Goal: Task Accomplishment & Management: Manage account settings

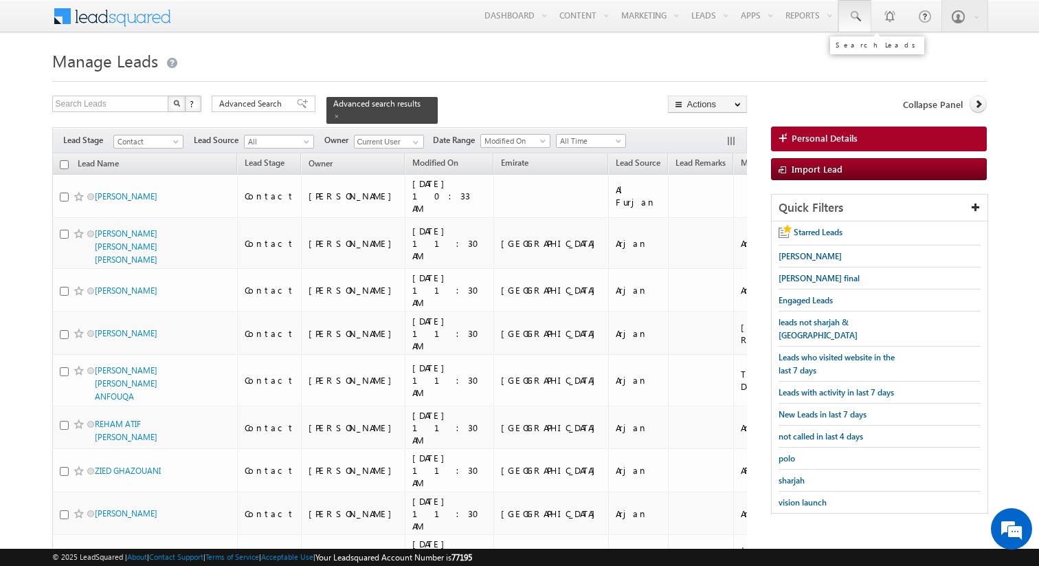
click at [854, 19] on span at bounding box center [855, 17] width 14 height 14
paste input "569048444"
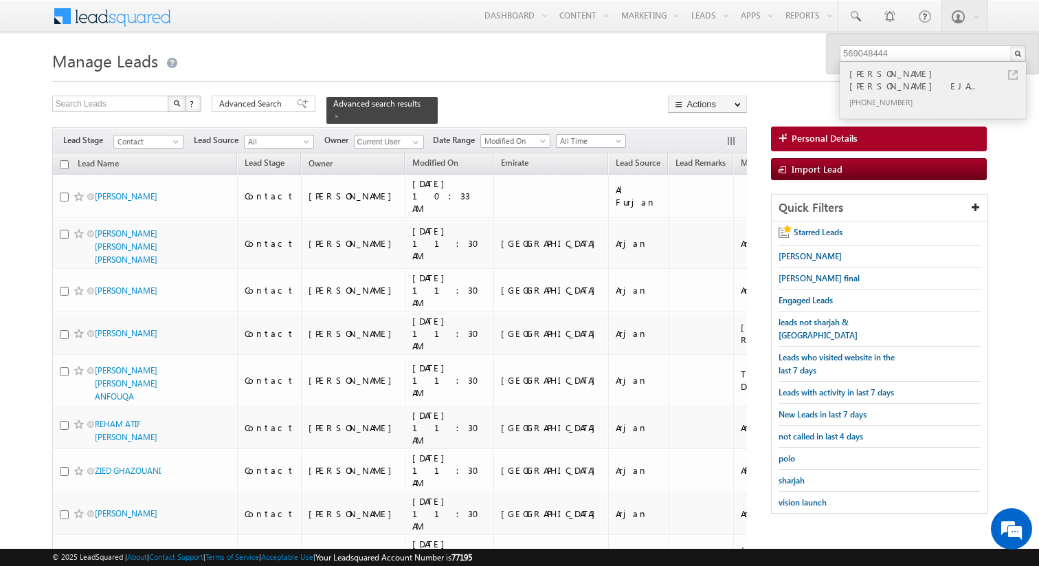
click at [1012, 73] on link at bounding box center [1013, 75] width 10 height 10
drag, startPoint x: 899, startPoint y: 51, endPoint x: 703, endPoint y: 50, distance: 195.9
paste input "55572729"
type input "555572729"
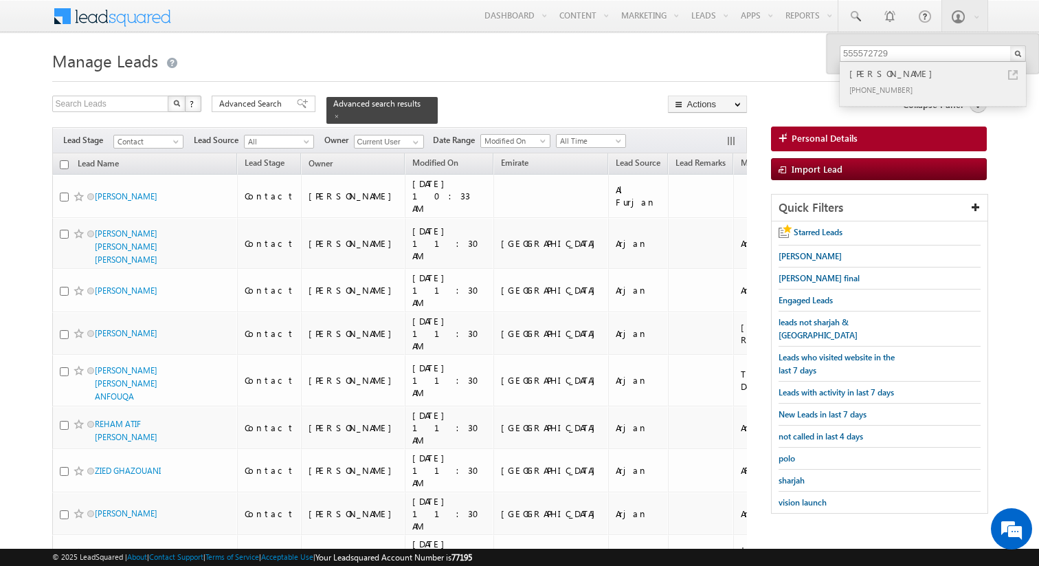
click at [1014, 74] on link at bounding box center [1013, 75] width 10 height 10
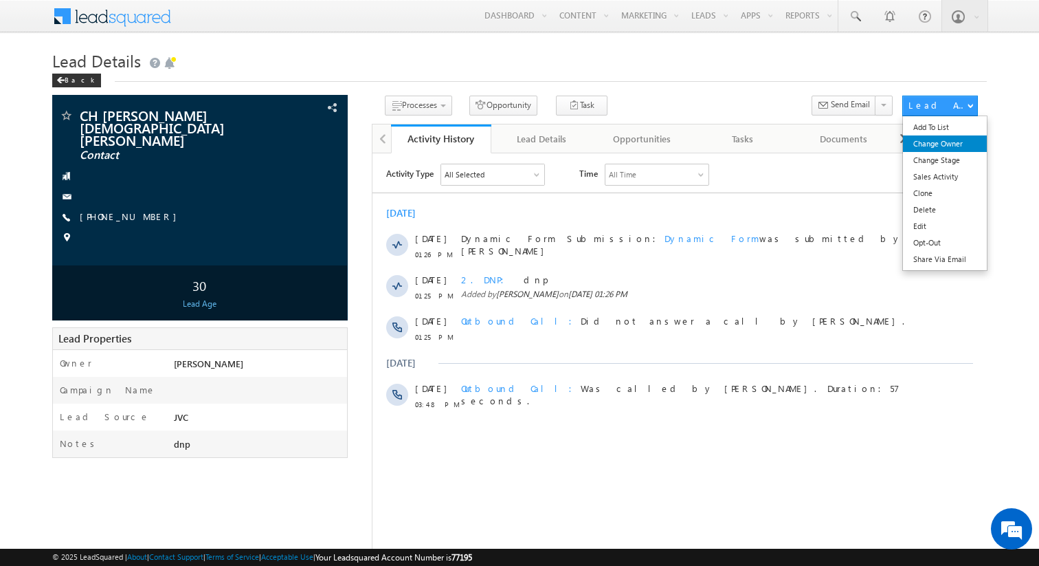
click at [940, 143] on link "Change Owner" at bounding box center [945, 143] width 84 height 16
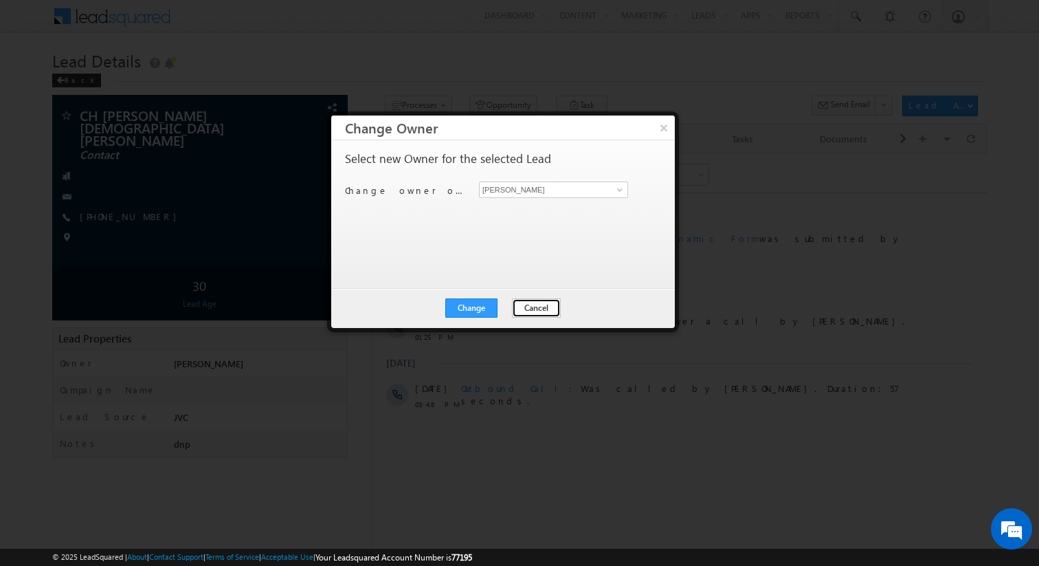
click at [549, 301] on button "Cancel" at bounding box center [536, 307] width 49 height 19
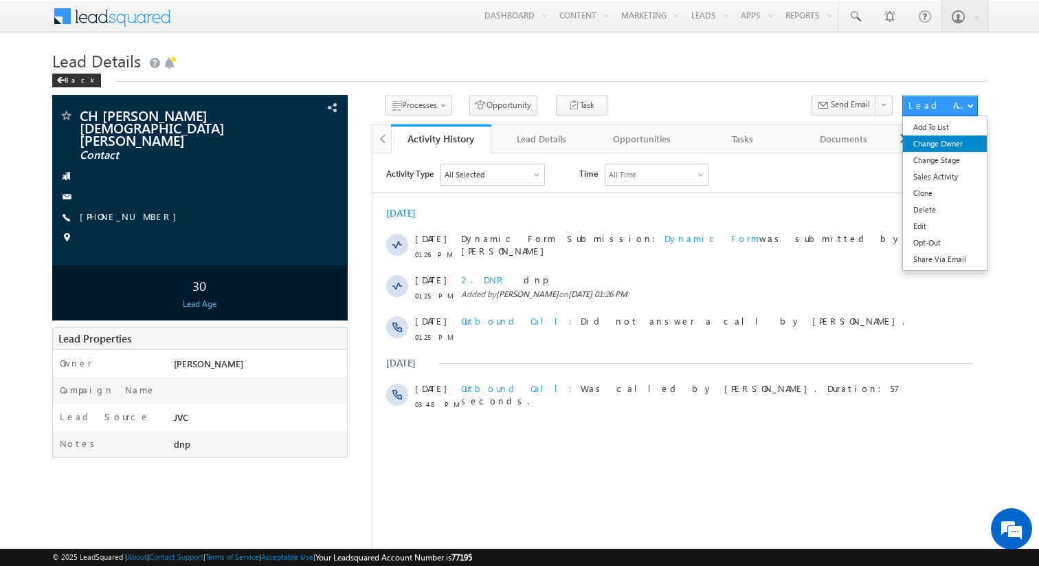
click at [938, 146] on link "Change Owner" at bounding box center [945, 143] width 84 height 16
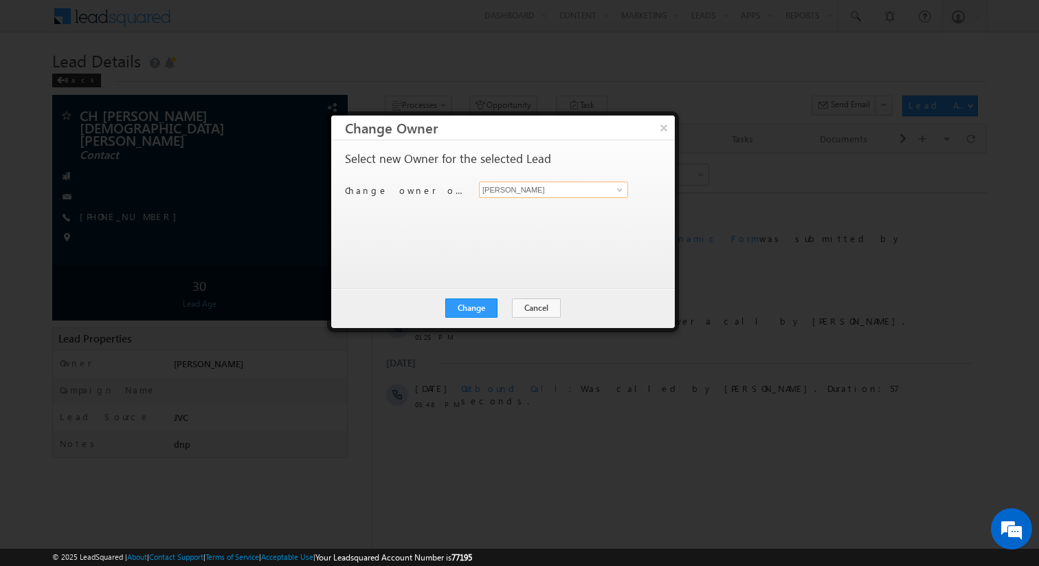
click at [518, 192] on input "[PERSON_NAME]" at bounding box center [553, 189] width 149 height 16
type input "[PERSON_NAME]"
click at [465, 303] on button "Change" at bounding box center [471, 307] width 52 height 19
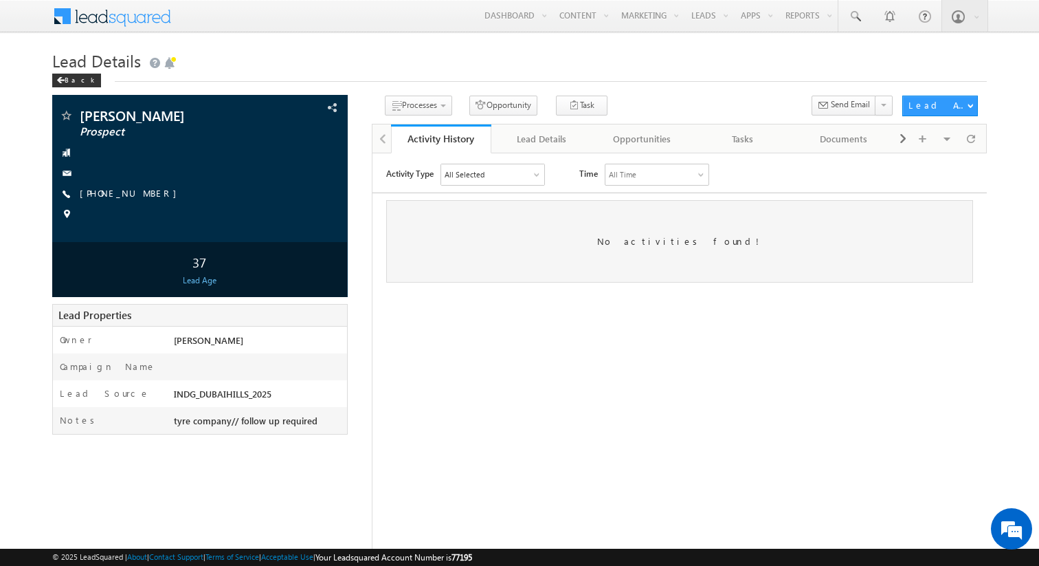
click at [528, 178] on div "All Selected" at bounding box center [492, 174] width 103 height 21
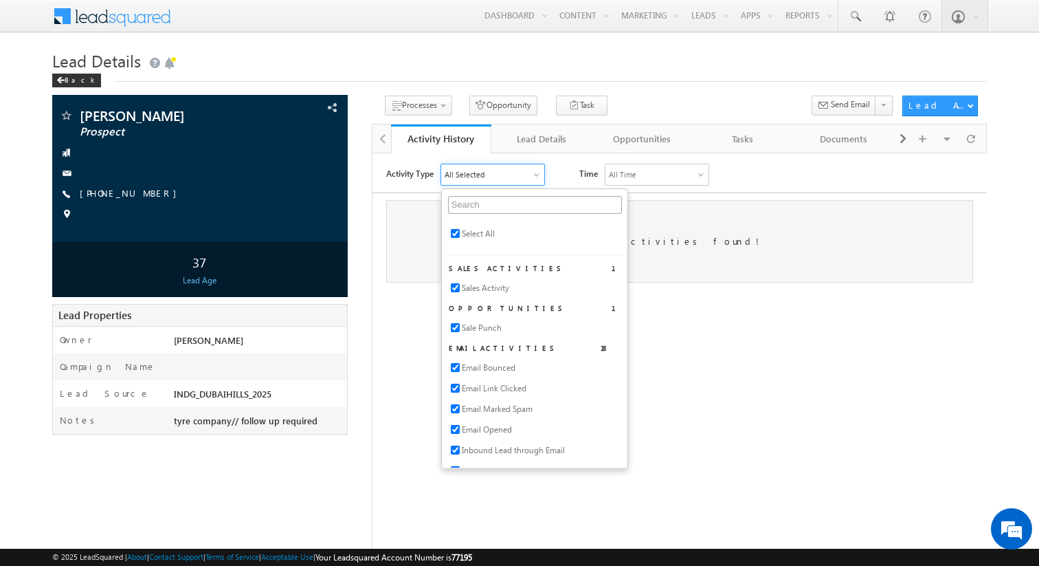
click at [386, 225] on div "No activities found!" at bounding box center [679, 240] width 587 height 82
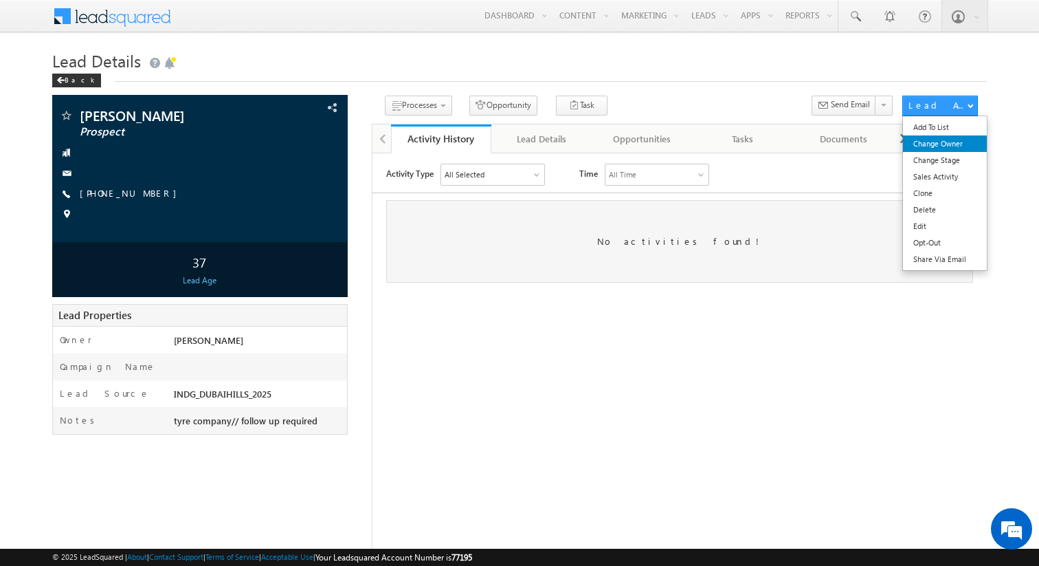
click at [932, 143] on link "Change Owner" at bounding box center [945, 143] width 84 height 16
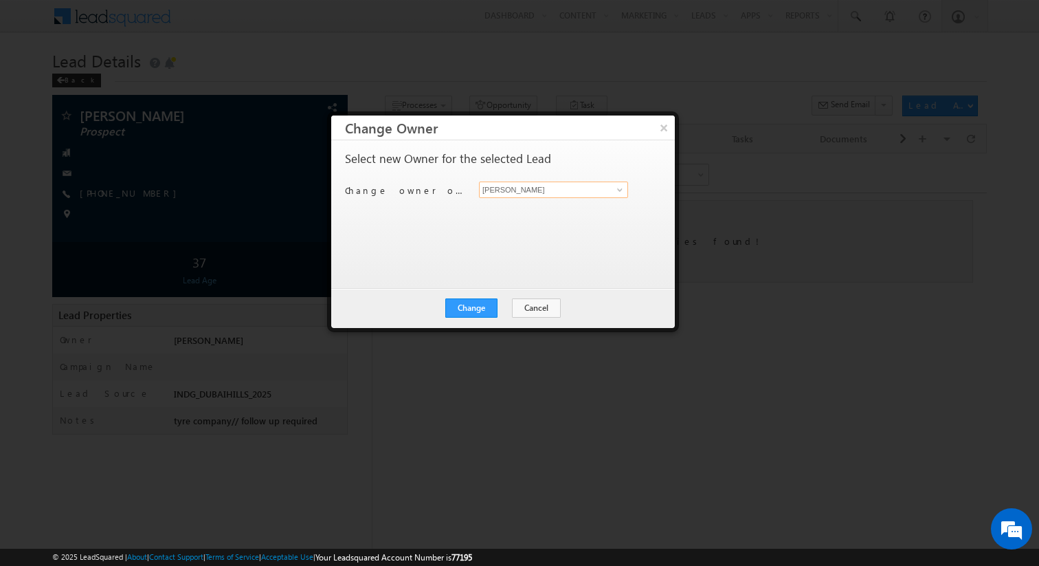
click at [539, 195] on input "[PERSON_NAME]" at bounding box center [553, 189] width 149 height 16
click at [542, 211] on span "rajender.rautela@indglobal.ae" at bounding box center [547, 216] width 124 height 10
type input "[PERSON_NAME]"
click at [474, 304] on button "Change" at bounding box center [471, 307] width 52 height 19
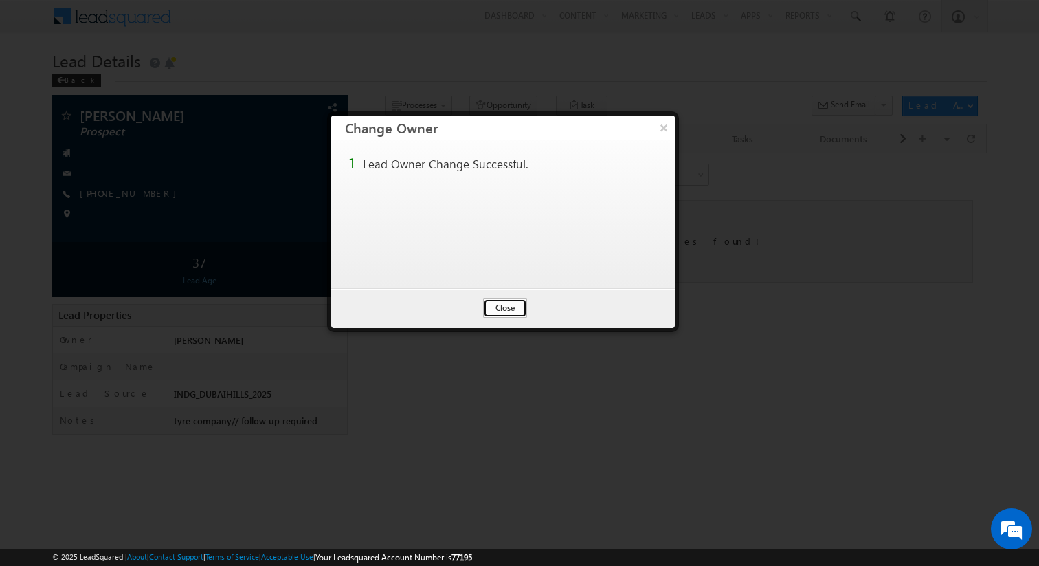
click at [491, 305] on button "Close" at bounding box center [505, 307] width 44 height 19
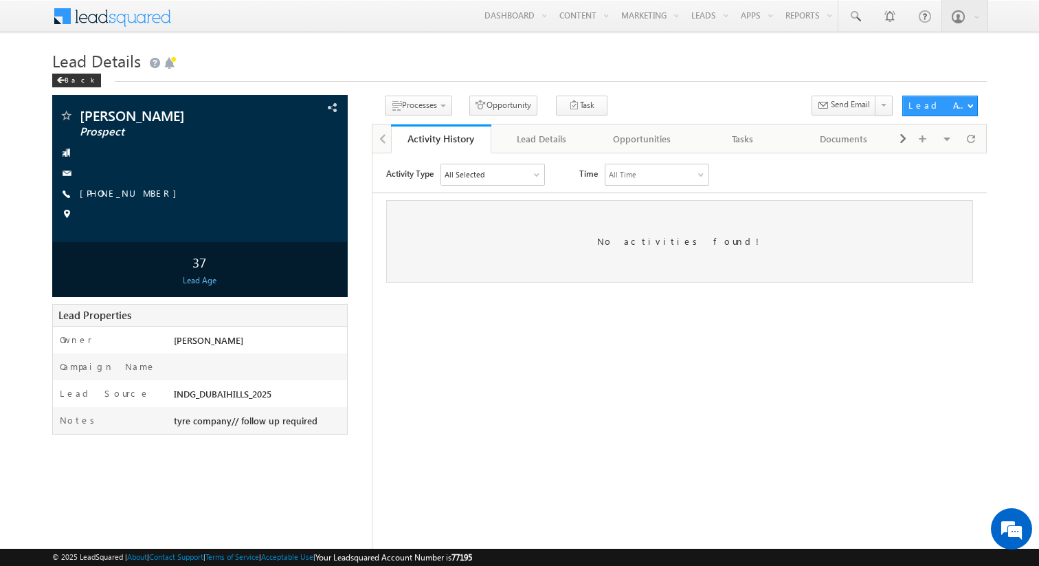
click at [571, 292] on html "Activity Type All Selected Select All Sales Activities 1 Sales Activity Opportu…" at bounding box center [679, 223] width 614 height 140
click at [512, 179] on div "All Selected" at bounding box center [492, 174] width 103 height 21
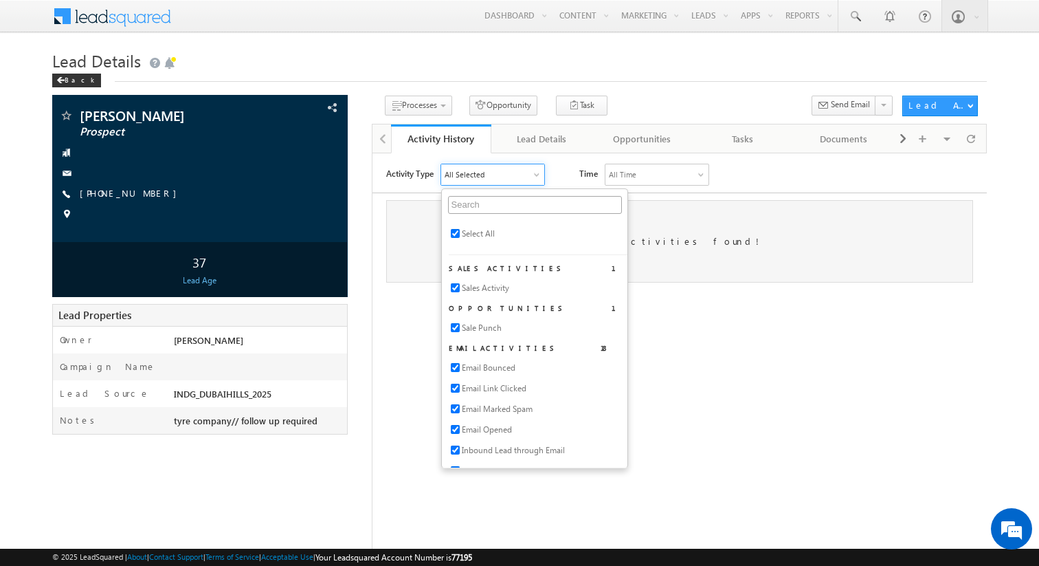
click at [406, 292] on html "Activity Type All Selected Select All Sales Activities 1 Sales Activity Opportu…" at bounding box center [679, 223] width 614 height 140
